Goal: Navigation & Orientation: Find specific page/section

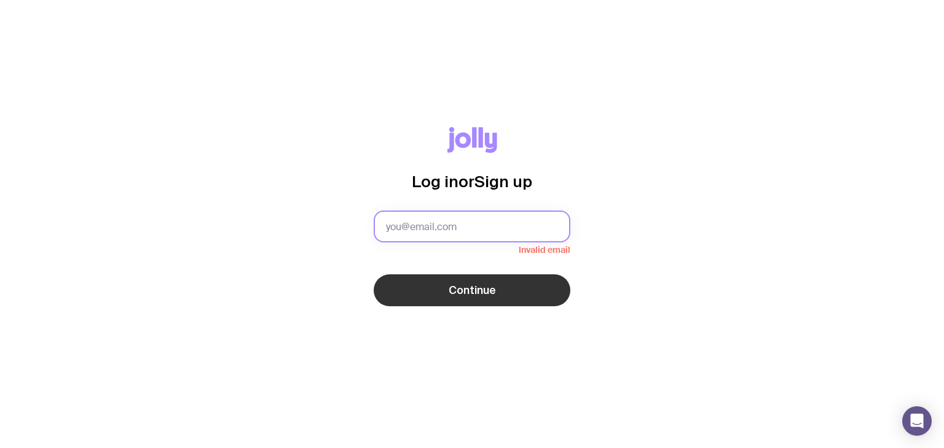
type input "[PERSON_NAME][EMAIL_ADDRESS][PERSON_NAME][DOMAIN_NAME]"
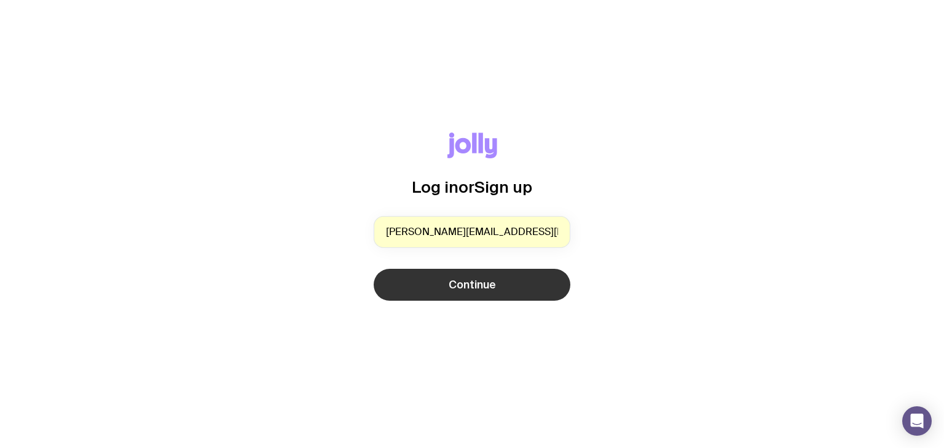
click at [473, 288] on span "Continue" at bounding box center [471, 285] width 47 height 15
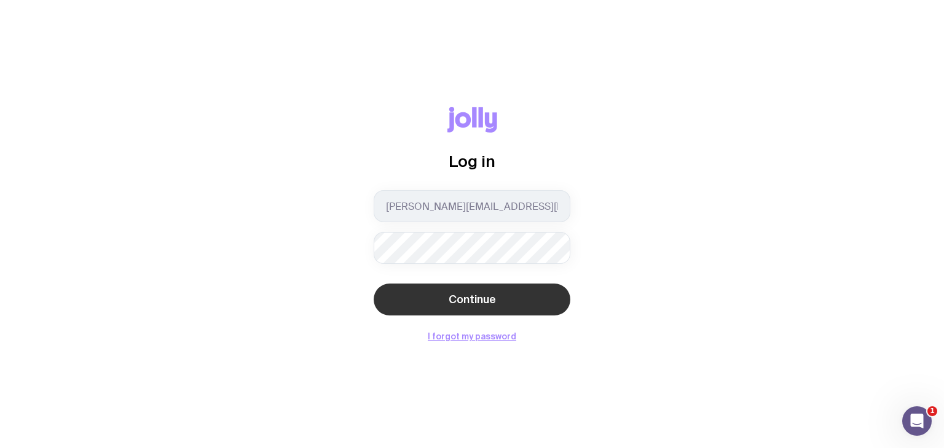
click at [455, 303] on span "Continue" at bounding box center [471, 299] width 47 height 15
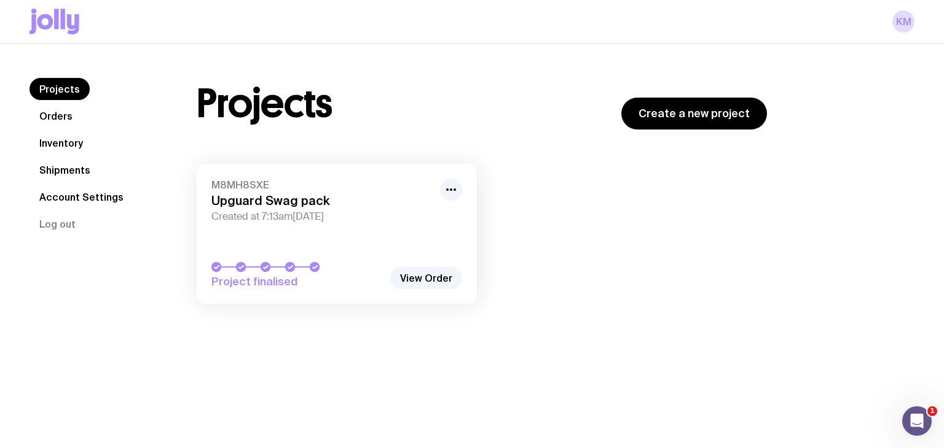
click at [69, 144] on link "Inventory" at bounding box center [60, 143] width 63 height 22
click at [53, 176] on link "Shipments" at bounding box center [64, 170] width 71 height 22
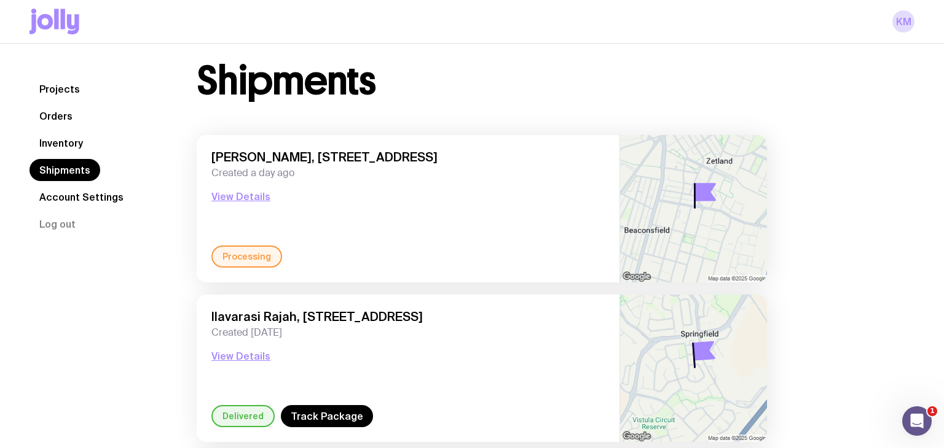
scroll to position [19, 0]
